Goal: Information Seeking & Learning: Check status

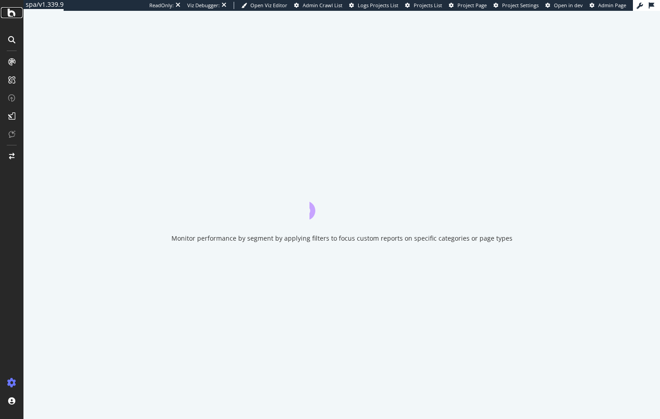
click at [9, 11] on icon at bounding box center [12, 12] width 8 height 11
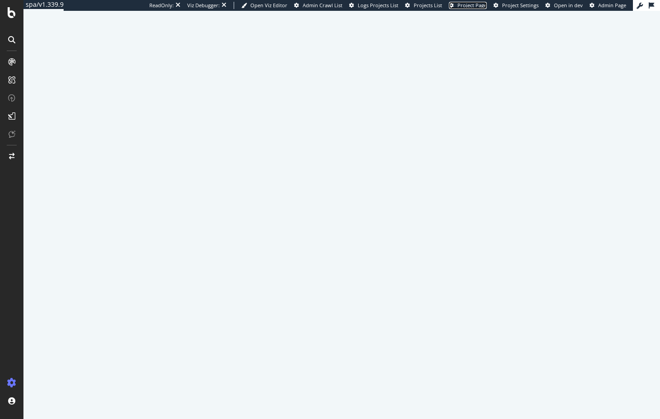
click at [467, 6] on span "Project Page" at bounding box center [471, 5] width 29 height 7
click at [554, 5] on span "Open in dev" at bounding box center [568, 5] width 29 height 7
click at [303, 7] on span "Admin Crawl List" at bounding box center [323, 5] width 40 height 7
